Goal: Feedback & Contribution: Submit feedback/report problem

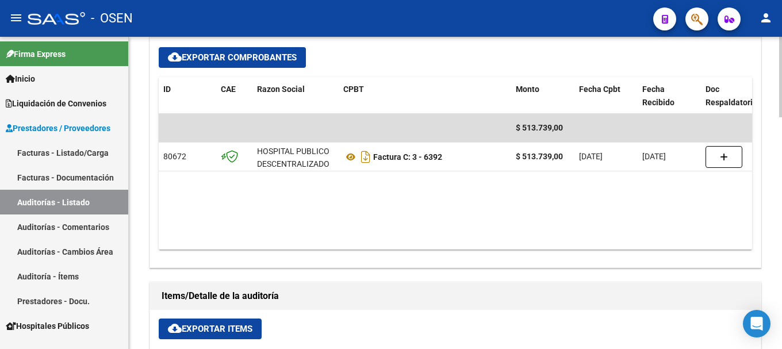
scroll to position [748, 0]
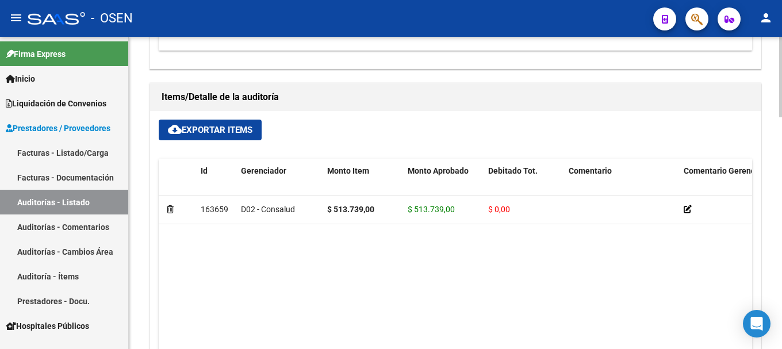
click at [246, 132] on span "cloud_download Exportar Items" at bounding box center [210, 130] width 85 height 10
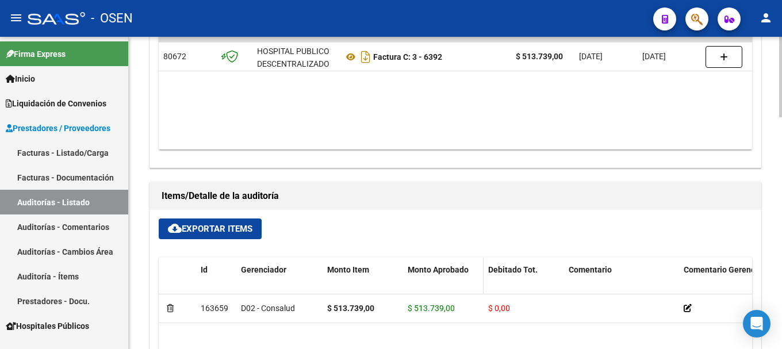
scroll to position [633, 0]
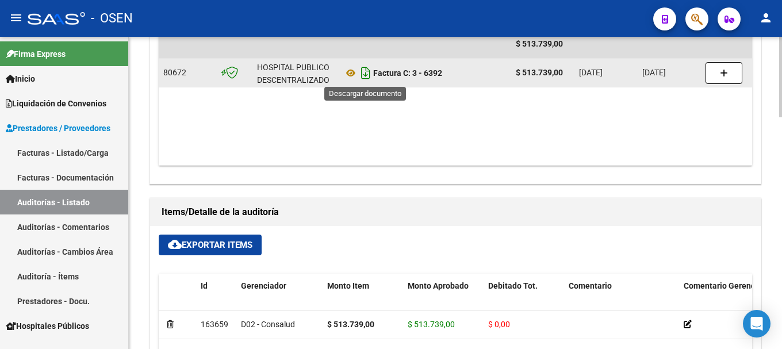
click at [370, 75] on icon "Descargar documento" at bounding box center [365, 73] width 15 height 18
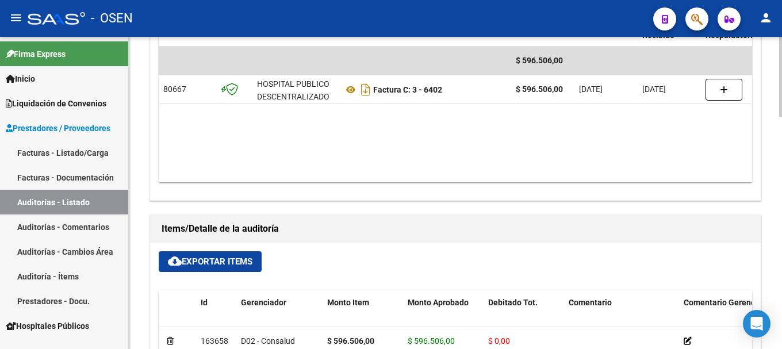
scroll to position [633, 0]
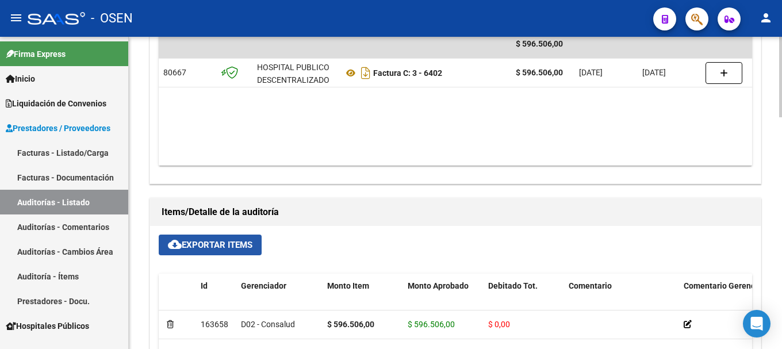
click at [204, 242] on span "cloud_download Exportar Items" at bounding box center [210, 245] width 85 height 10
click at [249, 255] on button "cloud_download Exportar Items" at bounding box center [210, 245] width 103 height 21
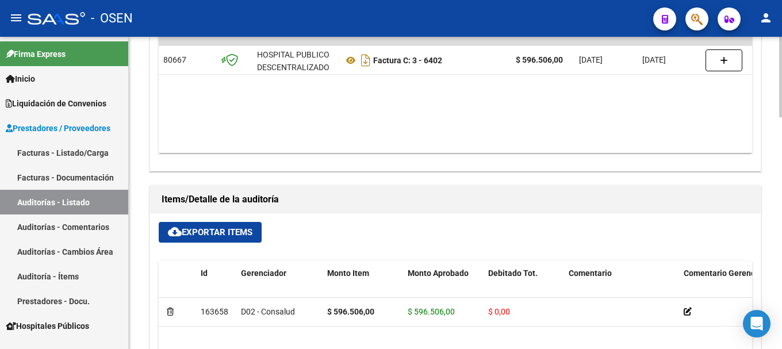
scroll to position [575, 0]
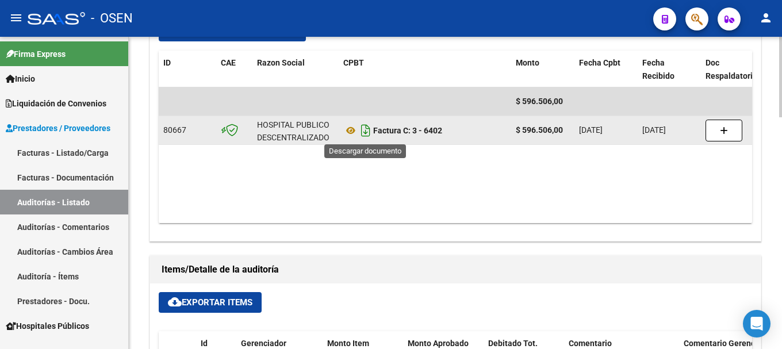
click at [365, 135] on icon "Descargar documento" at bounding box center [365, 130] width 15 height 18
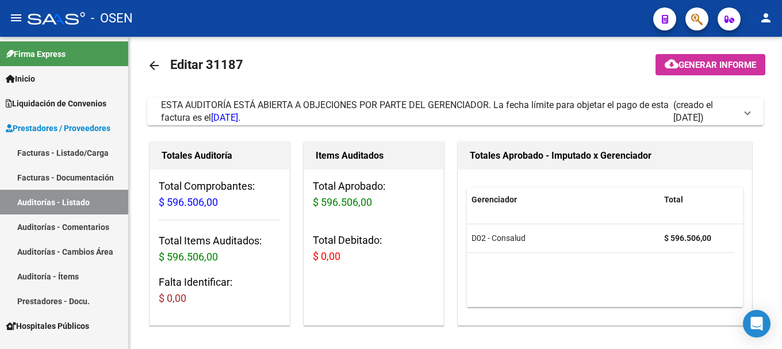
scroll to position [0, 0]
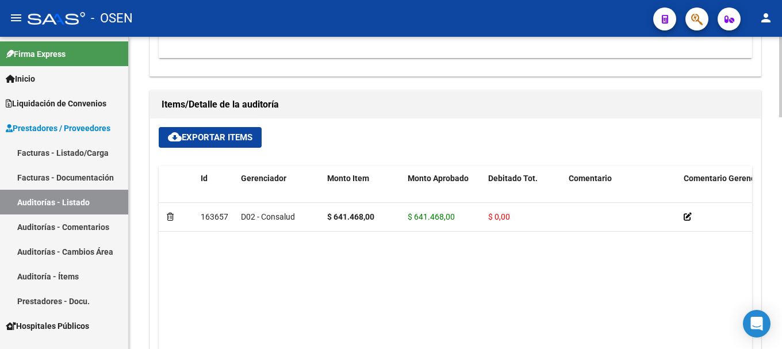
scroll to position [748, 0]
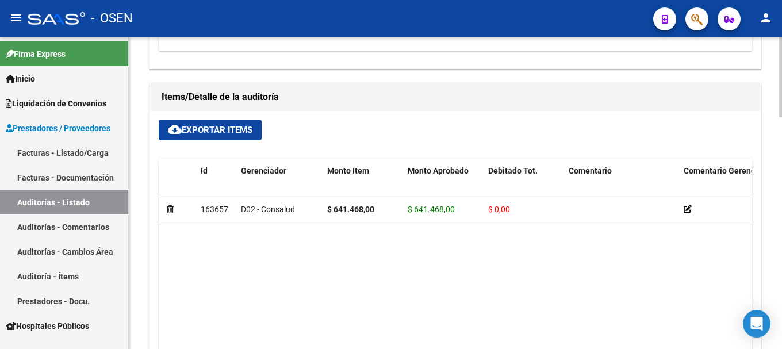
click at [215, 127] on span "cloud_download Exportar Items" at bounding box center [210, 130] width 85 height 10
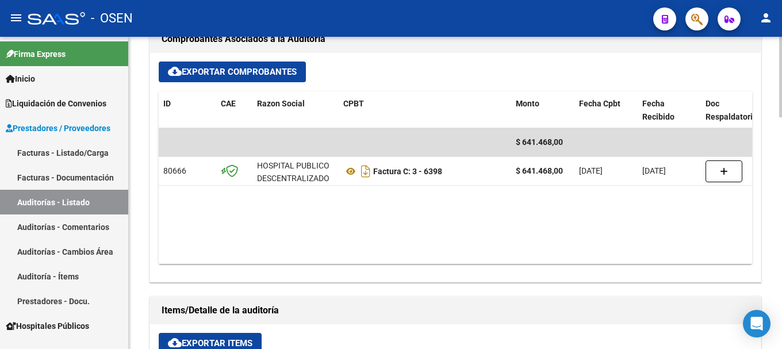
scroll to position [518, 0]
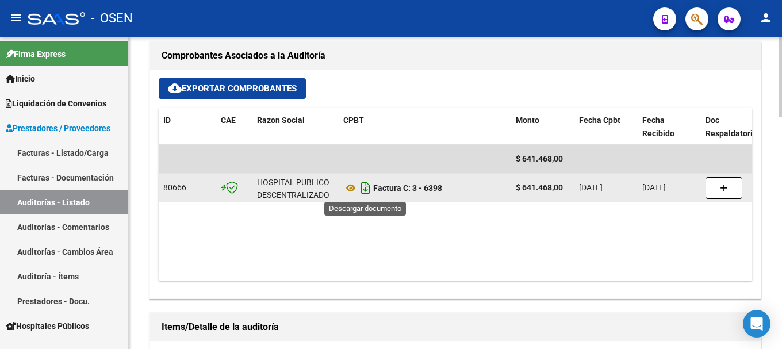
click at [366, 190] on icon "Descargar documento" at bounding box center [365, 188] width 15 height 18
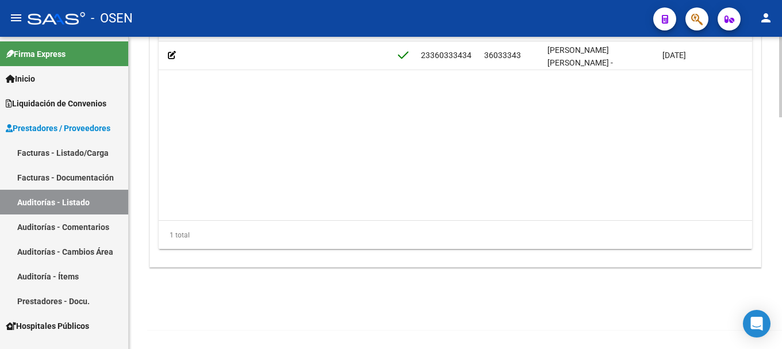
scroll to position [0, 558]
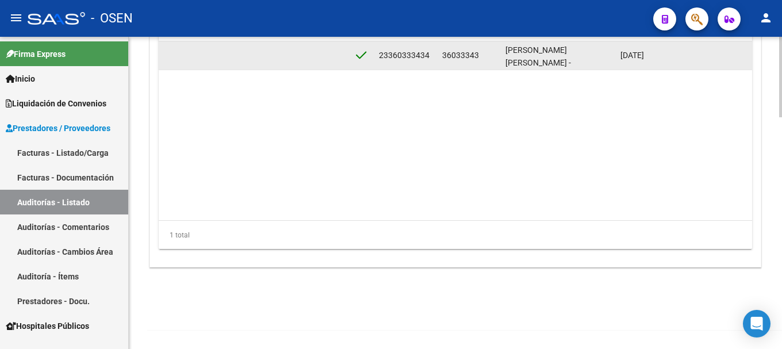
click at [445, 49] on div "36033343" at bounding box center [469, 55] width 54 height 13
click at [446, 49] on div "36033343" at bounding box center [469, 55] width 54 height 13
click at [444, 53] on span "36033343" at bounding box center [460, 55] width 37 height 9
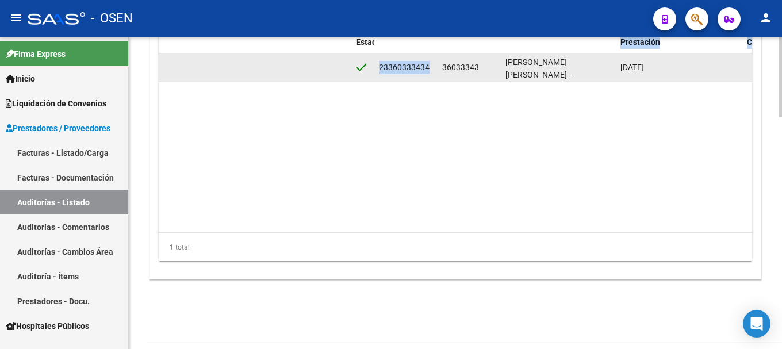
drag, startPoint x: 443, startPoint y: 54, endPoint x: 598, endPoint y: 48, distance: 154.3
click at [598, 48] on div "Id Gerenciador Monto Item Monto Aprobado Debitado Tot. Comentario Comentario Ge…" at bounding box center [456, 139] width 594 height 245
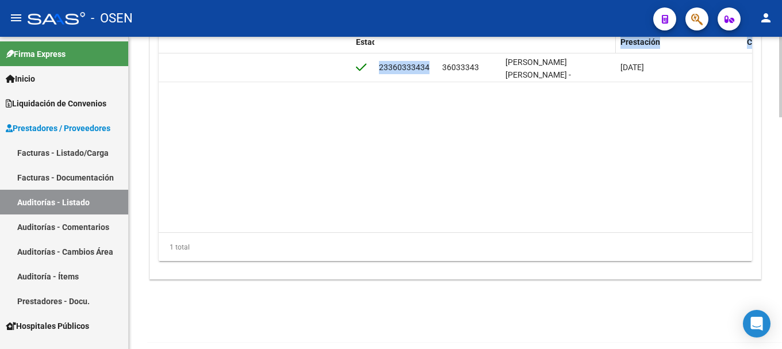
scroll to position [888, 0]
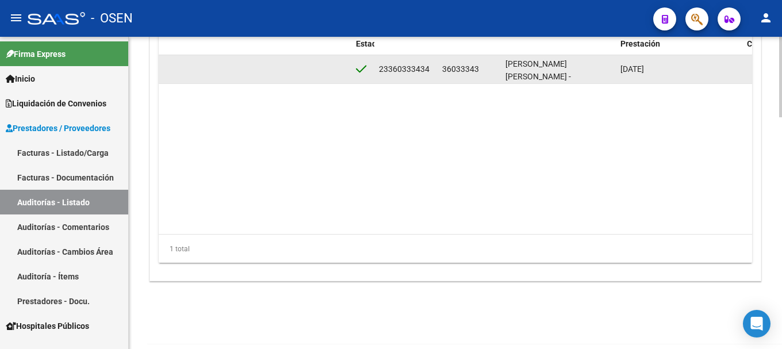
click at [571, 70] on span "[PERSON_NAME] [PERSON_NAME] -" at bounding box center [539, 70] width 66 height 22
drag, startPoint x: 592, startPoint y: 70, endPoint x: 444, endPoint y: 64, distance: 148.5
click at [444, 64] on div "163082 D02 - Consalud $ 996.099,00 $ 996.099,00 $ 0,00 23360333434 36033343 QUE…" at bounding box center [396, 69] width 1590 height 29
copy div "36033343 QUEVEDO ERICA ELIANA"
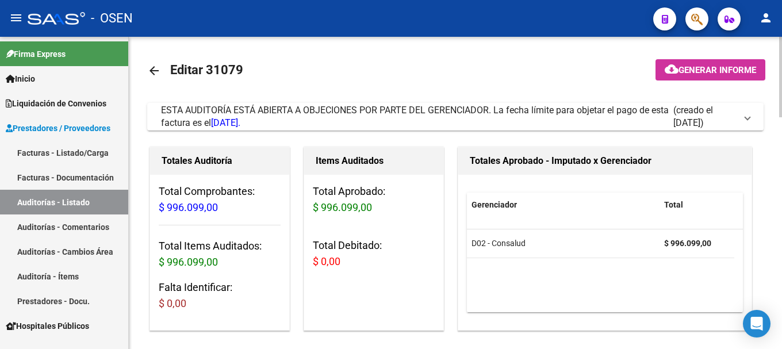
scroll to position [0, 0]
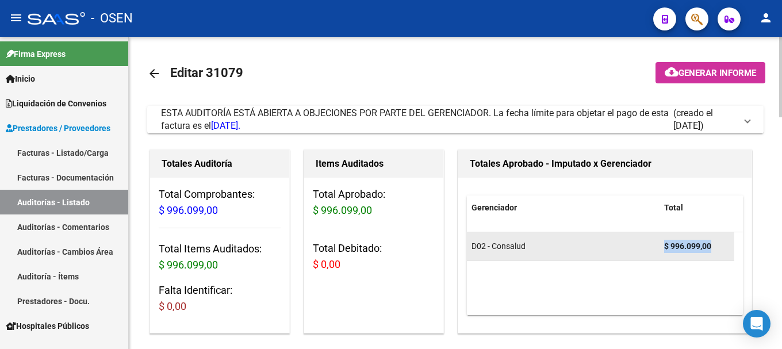
drag, startPoint x: 712, startPoint y: 246, endPoint x: 661, endPoint y: 247, distance: 50.6
click at [661, 247] on datatable-body-cell "$ 996.099,00" at bounding box center [697, 246] width 75 height 28
copy strong "$ 996.099,00"
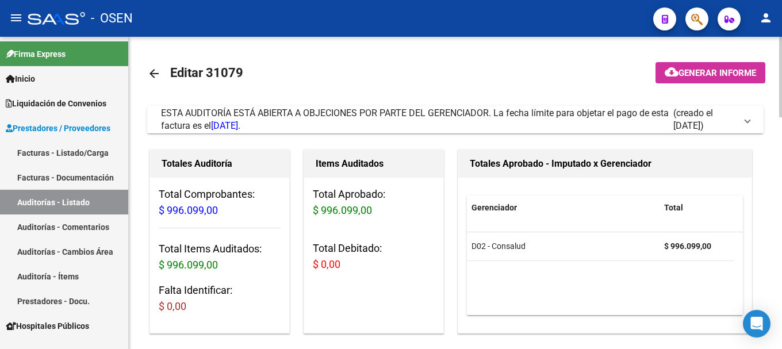
click at [373, 116] on span "ESTA AUDITORÍA ESTÁ ABIERTA A OBJECIONES POR PARTE DEL GERENCIADOR. La fecha lí…" at bounding box center [415, 120] width 508 height 24
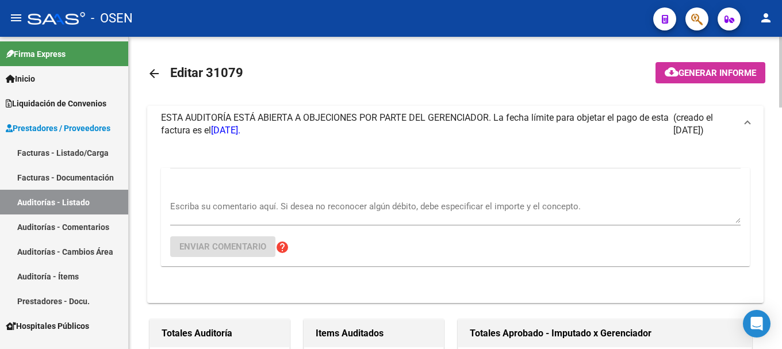
click at [330, 194] on div "Escriba su comentario aquí. Si desea no reconocer algún débito, debe especifica…" at bounding box center [455, 207] width 571 height 35
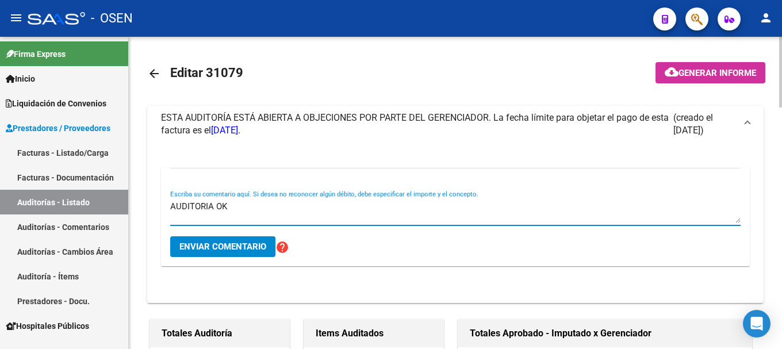
type textarea "AUDITORIA OK"
click at [193, 250] on span "Enviar comentario" at bounding box center [222, 247] width 87 height 10
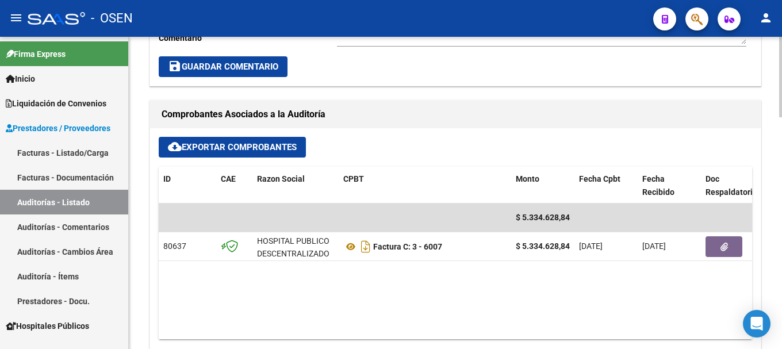
scroll to position [460, 0]
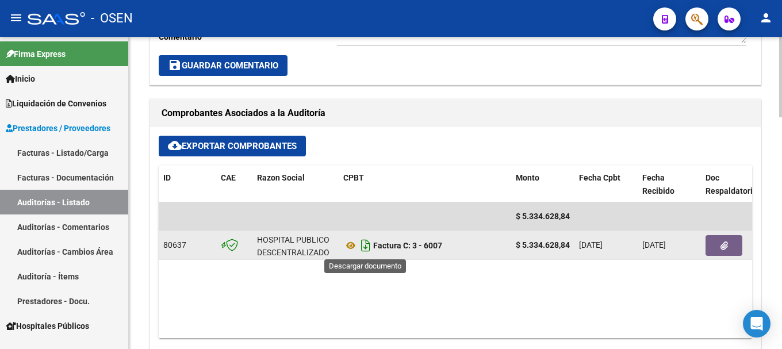
click at [365, 248] on icon "Descargar documento" at bounding box center [365, 245] width 15 height 18
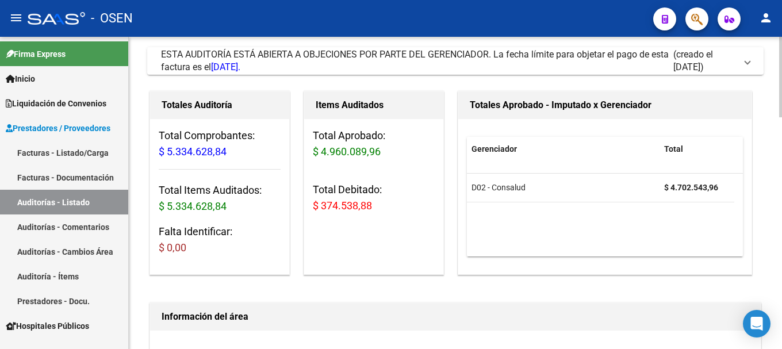
scroll to position [58, 0]
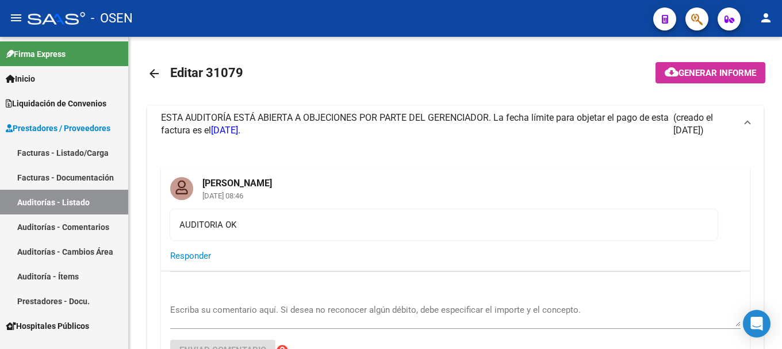
scroll to position [0, 558]
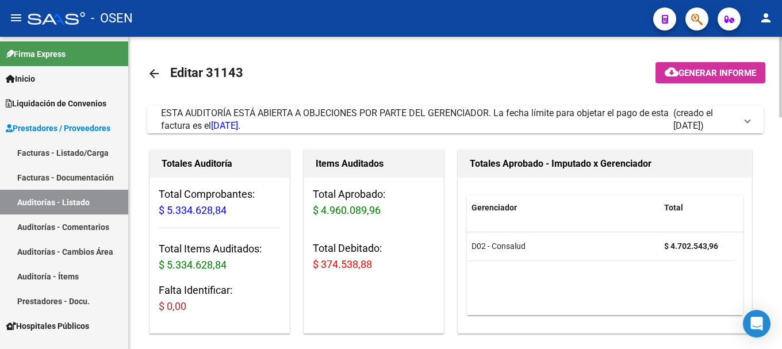
click at [431, 120] on div "ESTA AUDITORÍA ESTÁ ABIERTA A OBJECIONES POR PARTE DEL GERENCIADOR. La fecha lí…" at bounding box center [417, 119] width 512 height 25
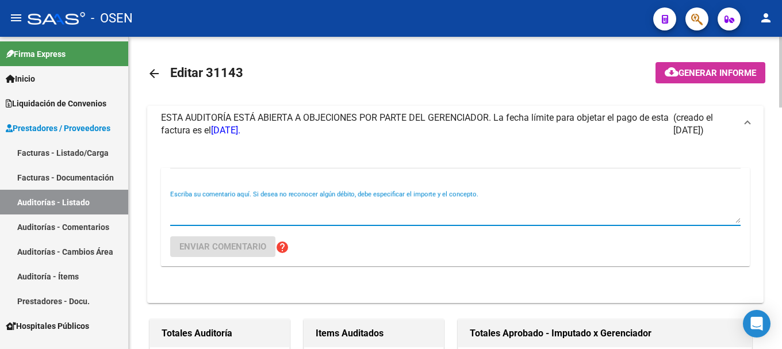
click at [346, 204] on textarea "Escriba su comentario aquí. Si desea no reconocer algún débito, debe especifica…" at bounding box center [455, 211] width 571 height 23
paste textarea "41641168 SANCHEZ VANESA HAYDEE: No corresponde cobertura, fin de convivencia en…"
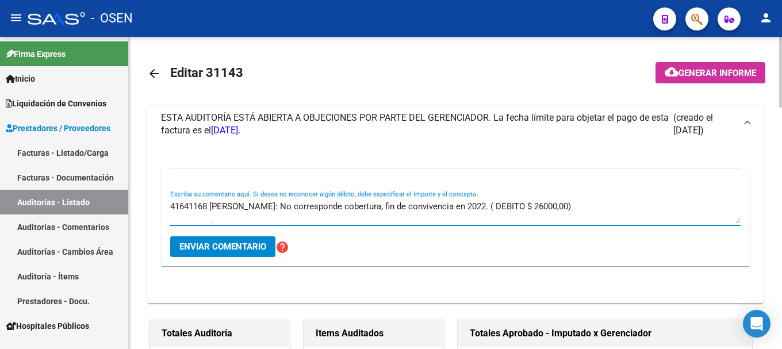
scroll to position [20, 0]
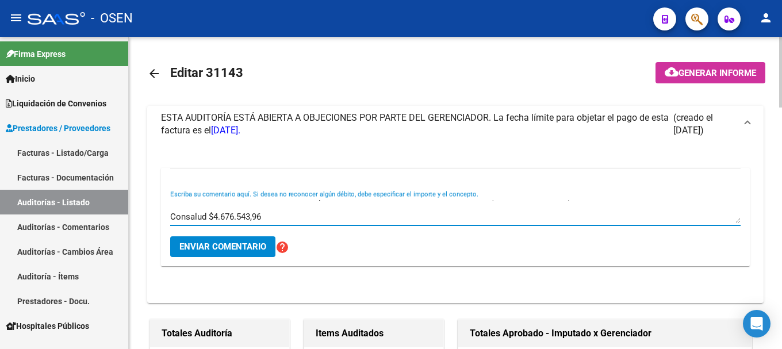
type textarea "41641168 SANCHEZ VANESA HAYDEE: No corresponde cobertura, fin de convivencia en…"
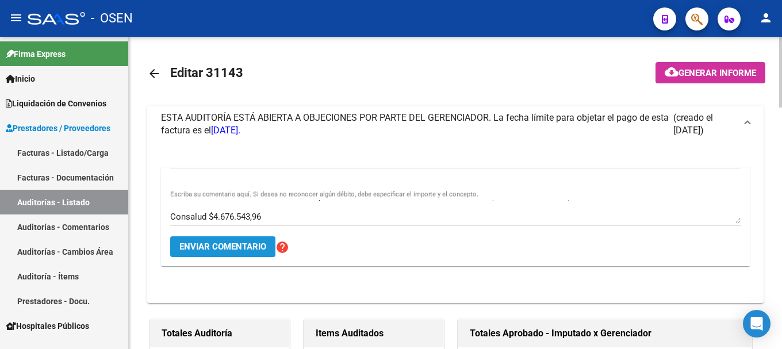
click at [258, 240] on button "Enviar comentario" at bounding box center [222, 246] width 105 height 21
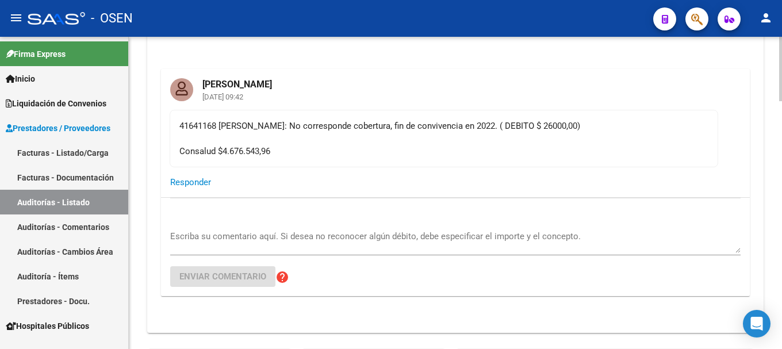
scroll to position [58, 0]
